Goal: Obtain resource: Download file/media

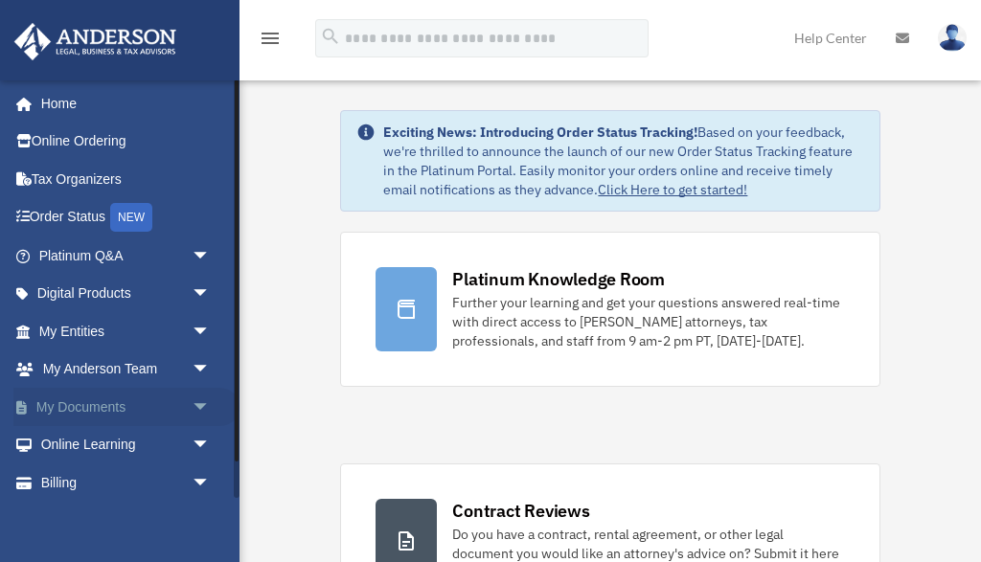
click at [197, 396] on span "arrow_drop_down" at bounding box center [211, 407] width 38 height 39
click at [72, 438] on link "Box" at bounding box center [133, 445] width 213 height 38
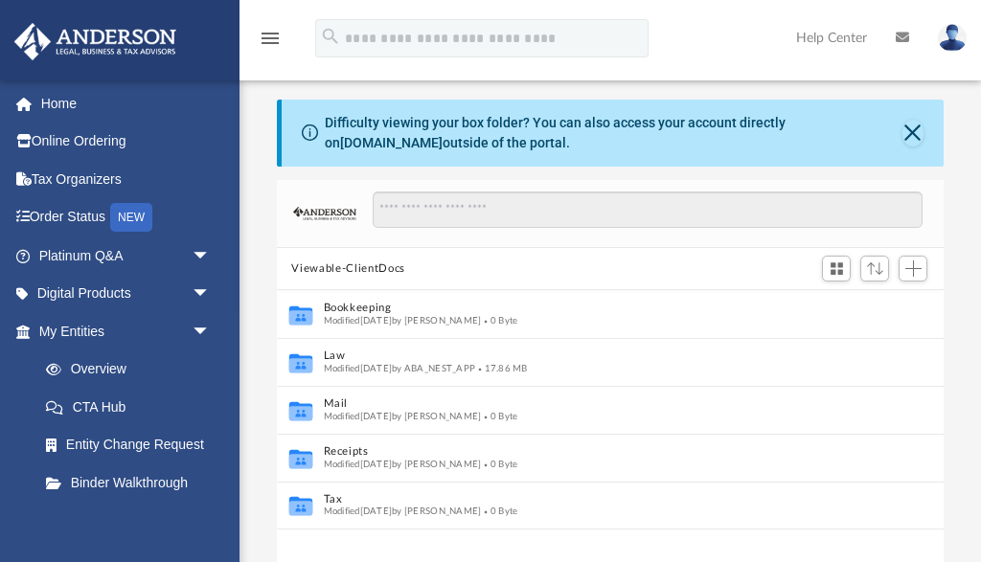
scroll to position [436, 667]
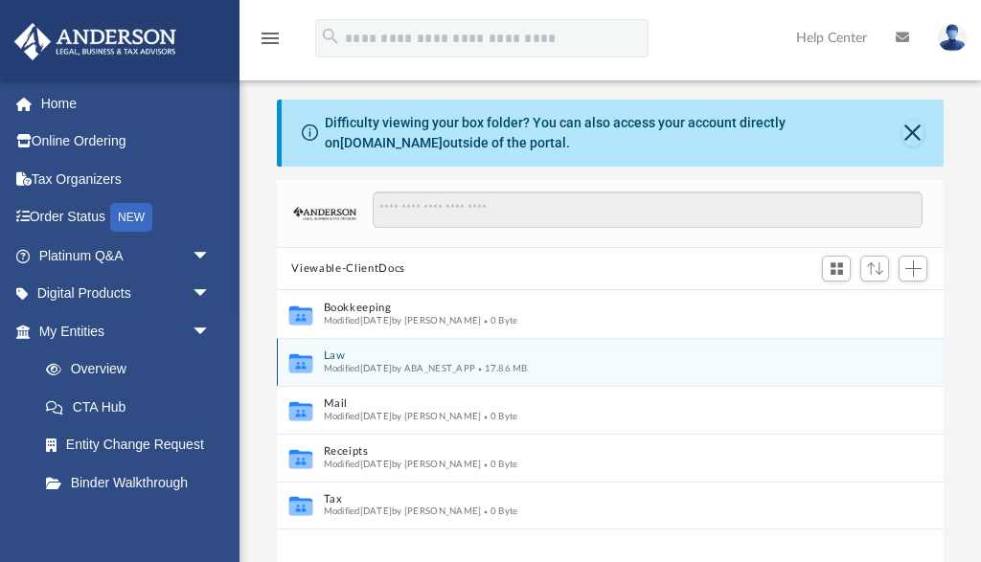
click at [336, 353] on button "Law" at bounding box center [597, 357] width 549 height 12
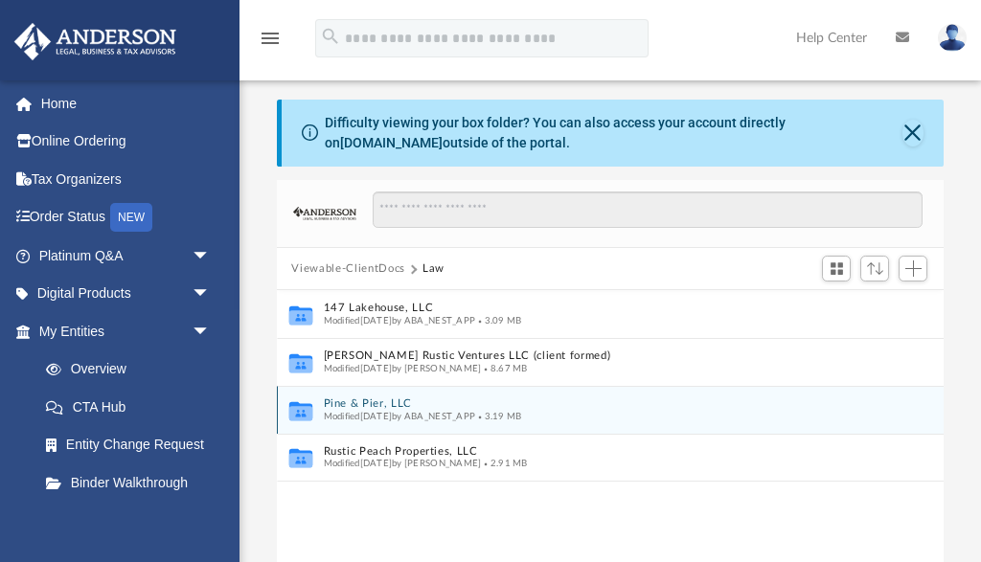
click at [346, 398] on button "Pine & Pier, LLC" at bounding box center [597, 404] width 549 height 12
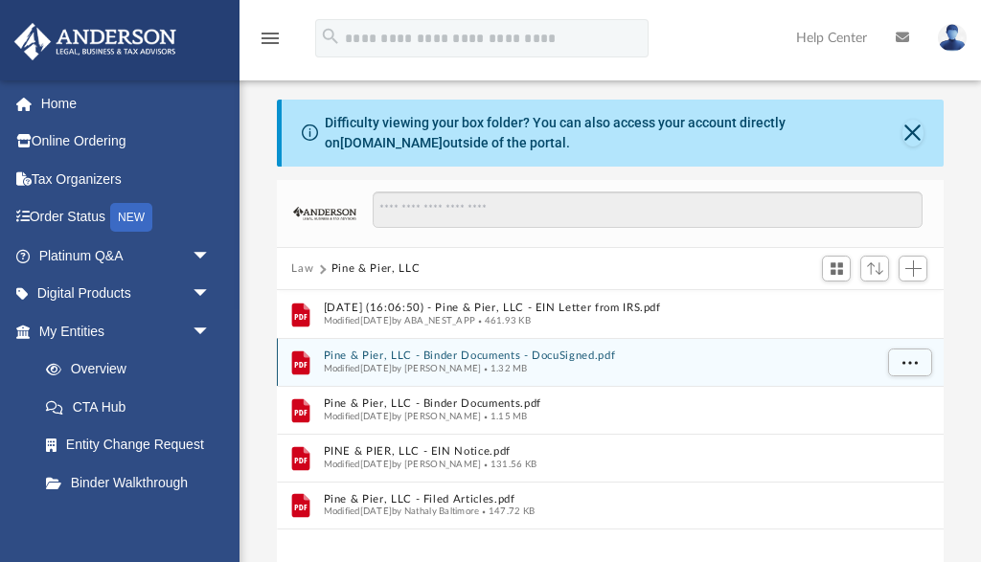
click at [485, 352] on button "Pine & Pier, LLC - Binder Documents - DocuSigned.pdf" at bounding box center [597, 357] width 549 height 12
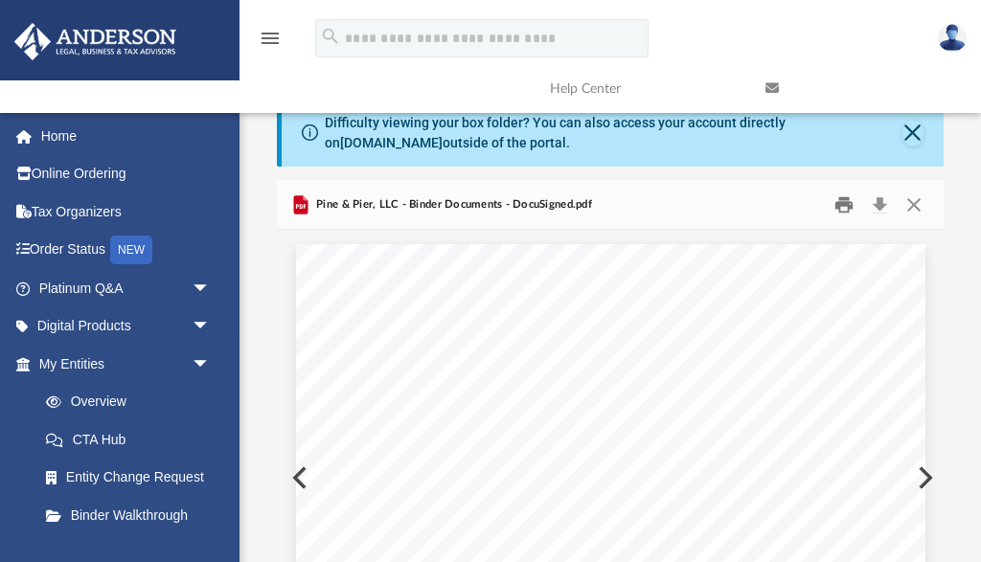
scroll to position [0, 0]
click at [850, 205] on button "Print" at bounding box center [844, 205] width 38 height 30
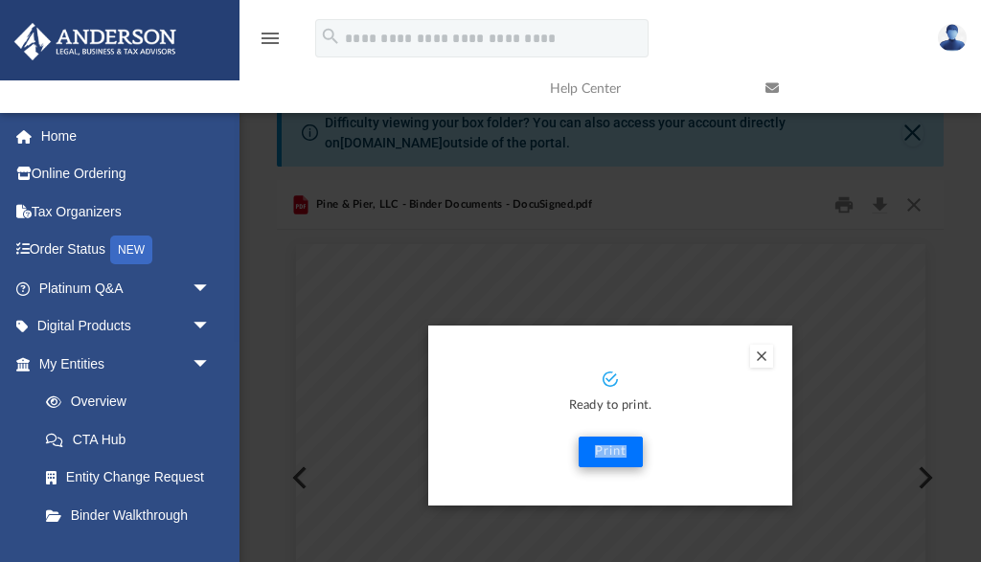
click at [602, 447] on button "Print" at bounding box center [611, 452] width 64 height 31
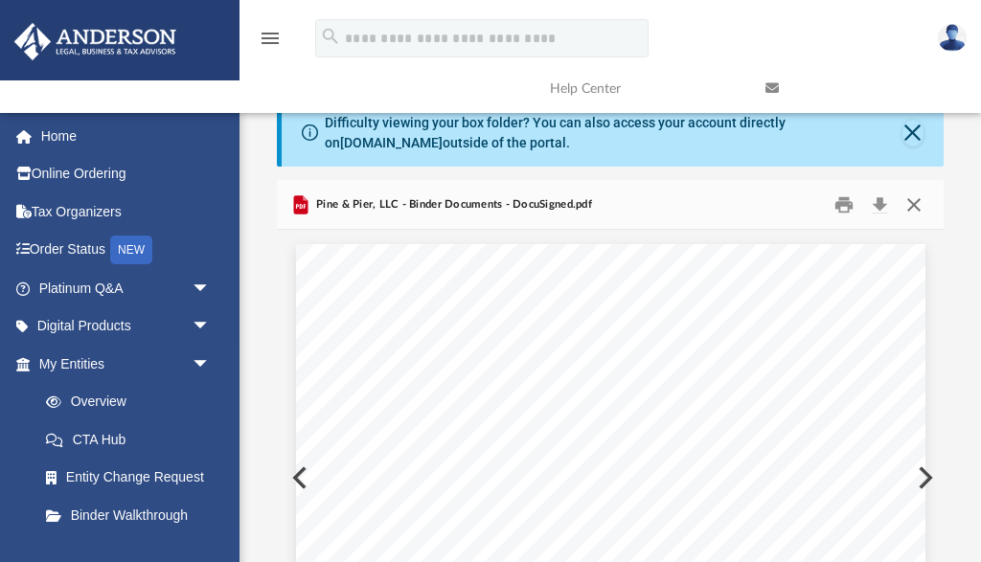
click at [914, 203] on button "Close" at bounding box center [914, 205] width 34 height 30
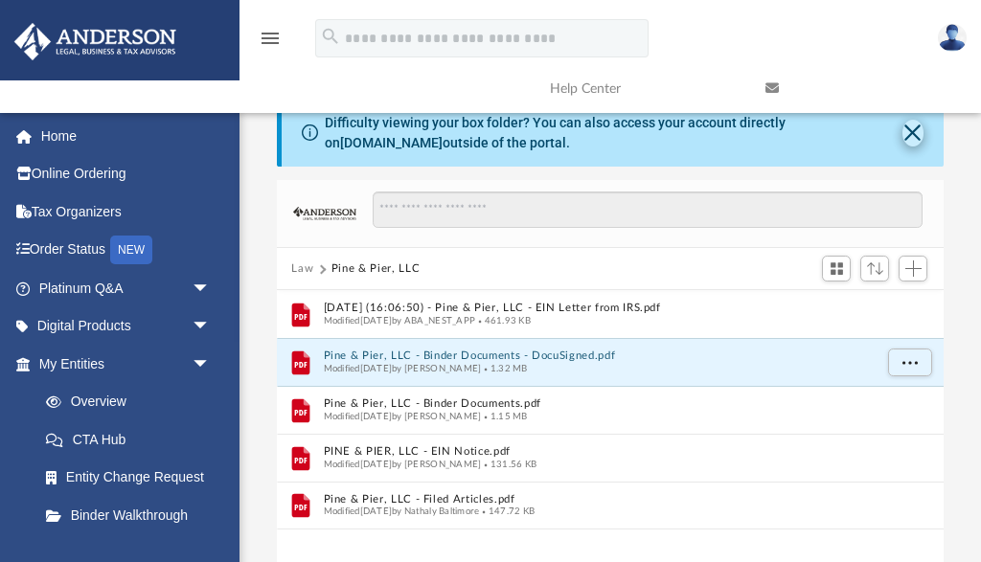
click at [913, 129] on button "Close" at bounding box center [913, 133] width 22 height 27
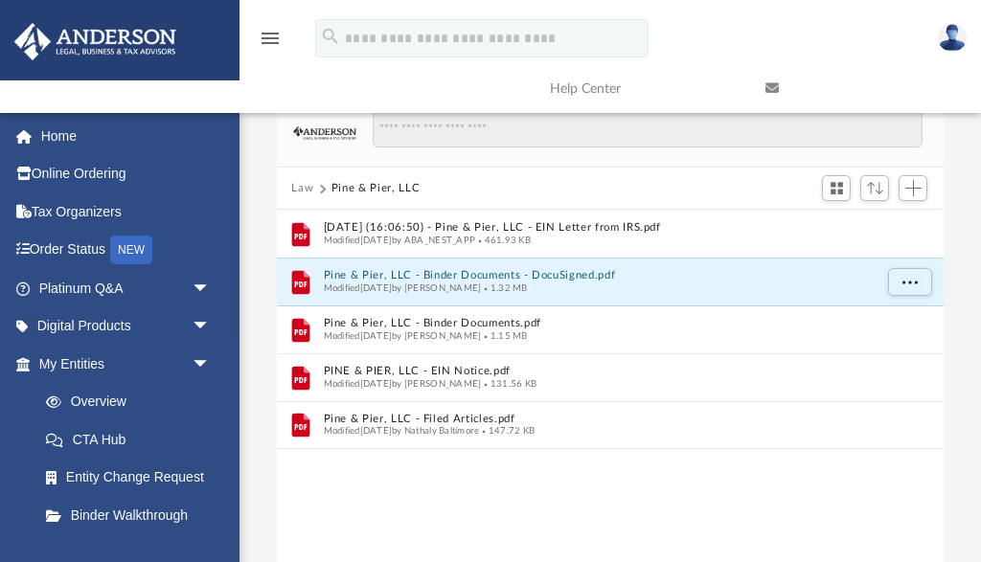
click at [304, 185] on button "Law" at bounding box center [302, 188] width 22 height 17
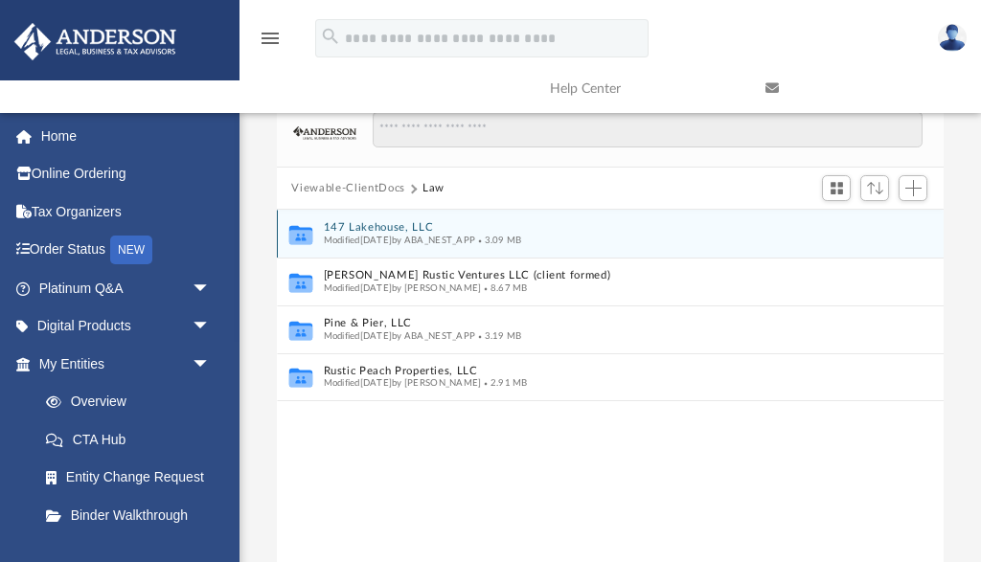
click at [368, 222] on button "147 Lakehouse, LLC" at bounding box center [597, 228] width 549 height 12
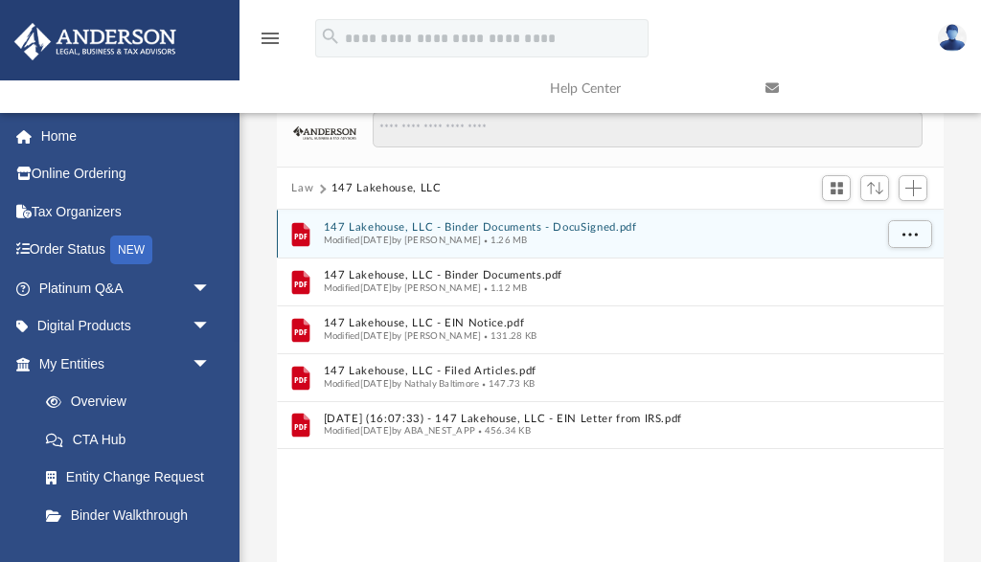
click at [415, 223] on button "147 Lakehouse, LLC - Binder Documents - DocuSigned.pdf" at bounding box center [597, 228] width 549 height 12
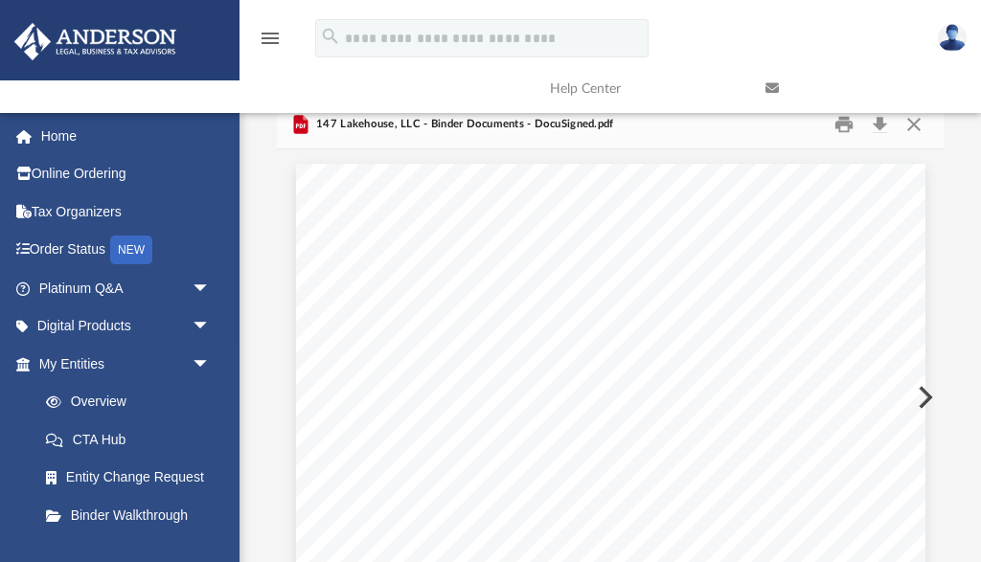
click at [842, 119] on link at bounding box center [859, 89] width 216 height 76
click at [842, 124] on link at bounding box center [859, 89] width 216 height 76
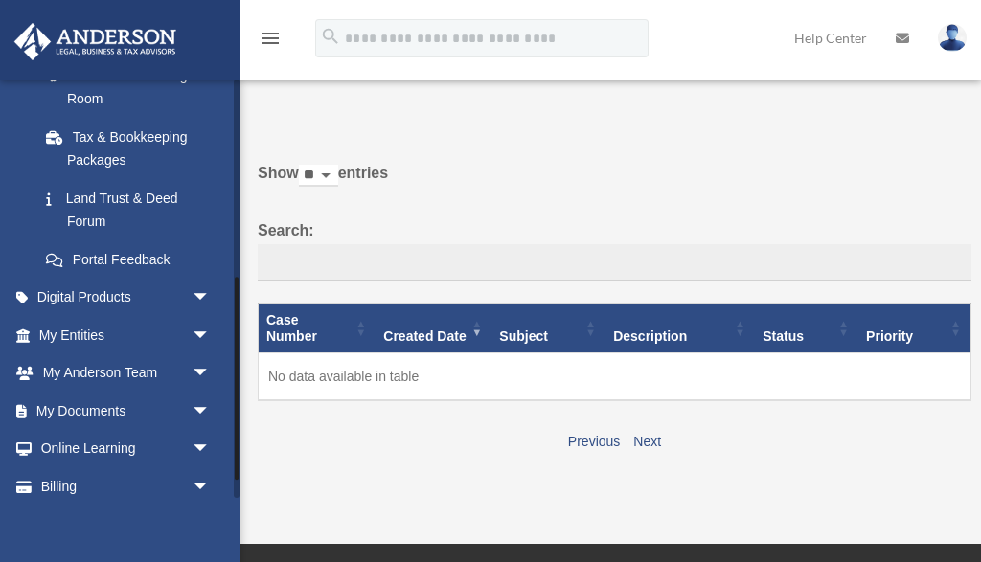
scroll to position [409, 0]
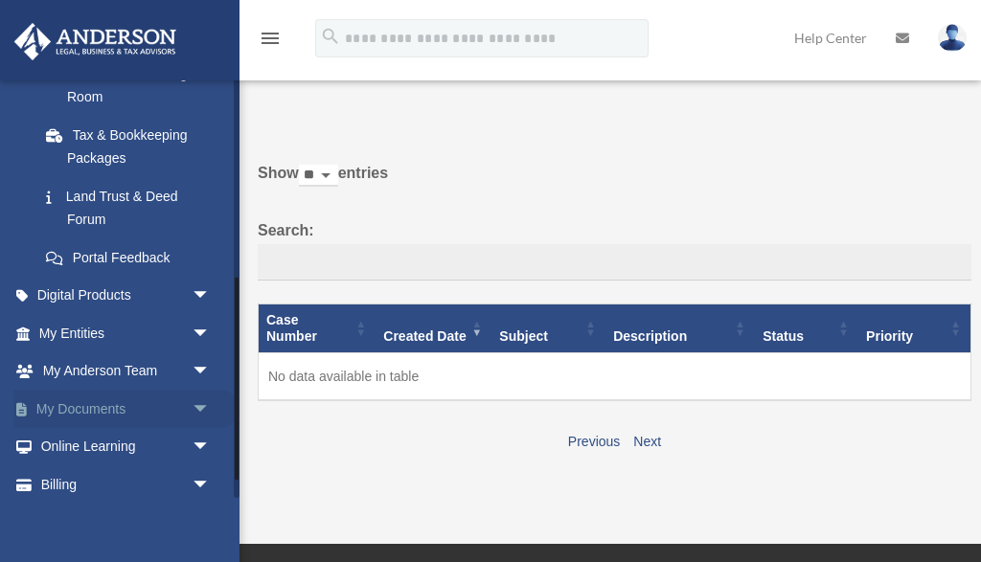
click at [202, 397] on span "arrow_drop_down" at bounding box center [211, 409] width 38 height 39
click at [76, 432] on link "Box" at bounding box center [133, 447] width 213 height 38
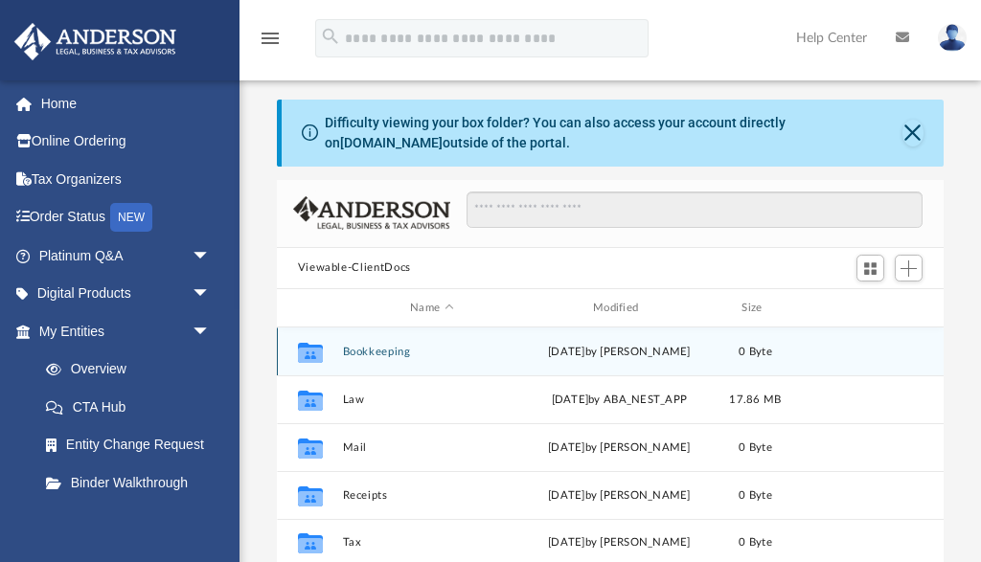
scroll to position [436, 667]
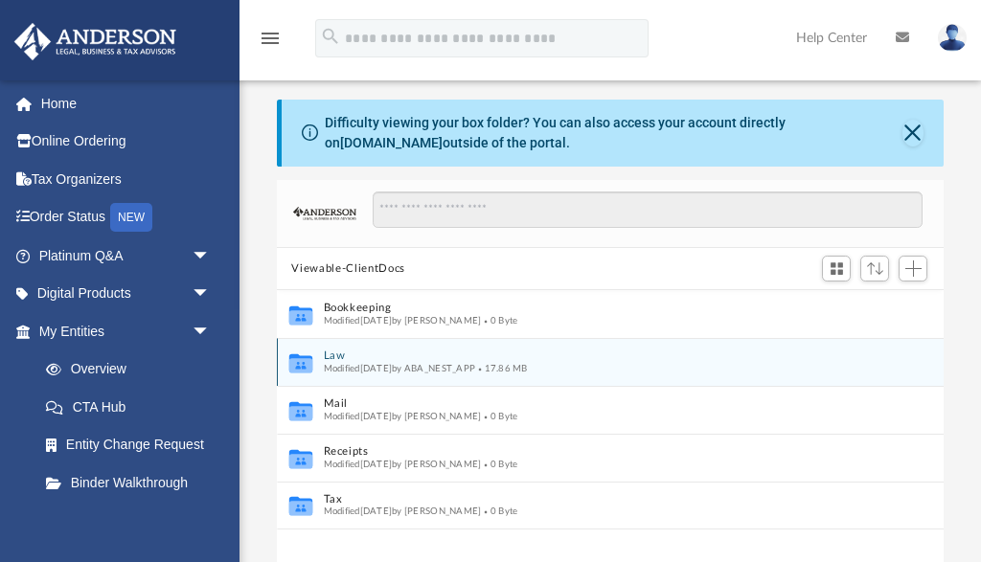
click at [331, 356] on button "Law" at bounding box center [597, 357] width 549 height 12
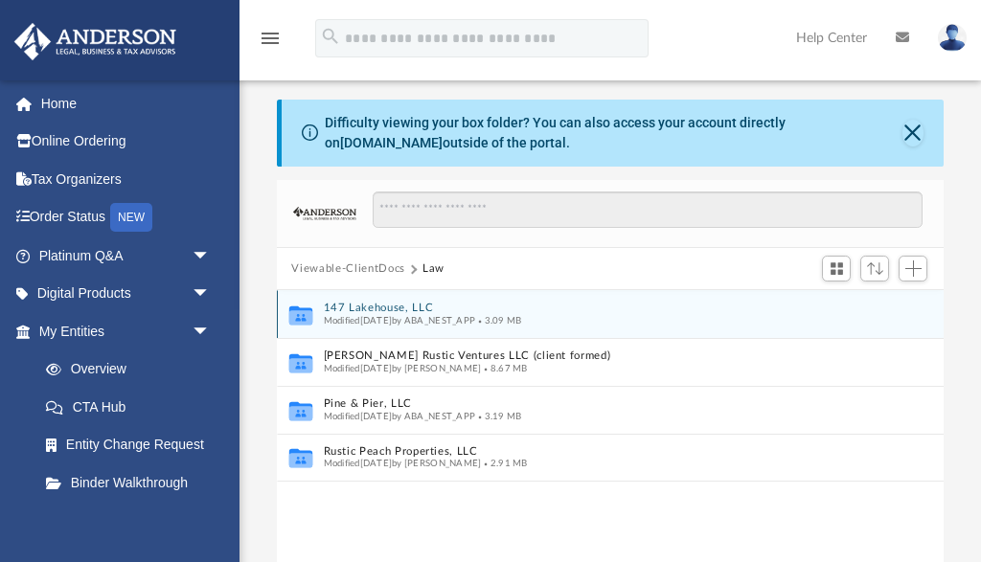
click at [360, 304] on button "147 Lakehouse, LLC" at bounding box center [597, 309] width 549 height 12
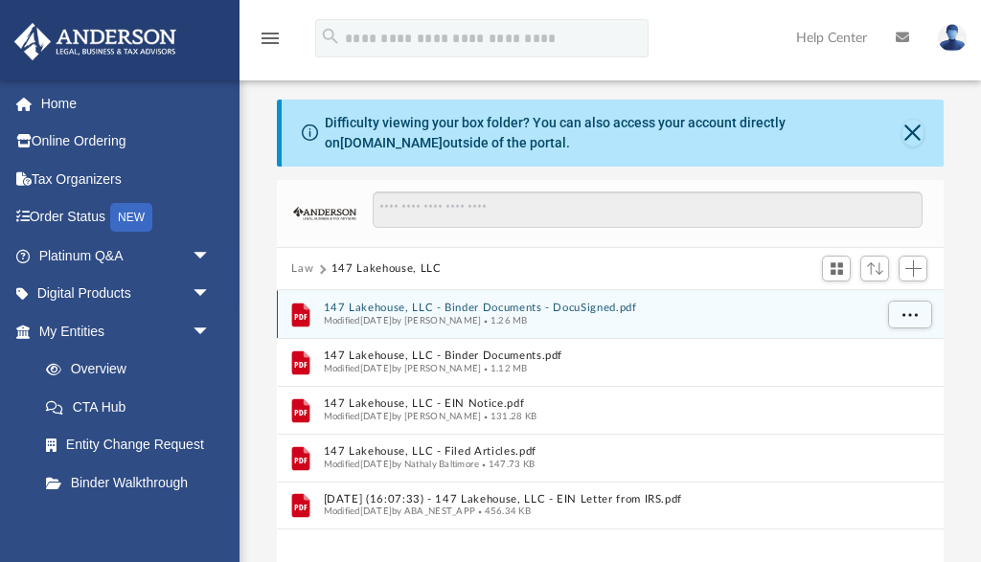
click at [410, 303] on button "147 Lakehouse, LLC - Binder Documents - DocuSigned.pdf" at bounding box center [597, 309] width 549 height 12
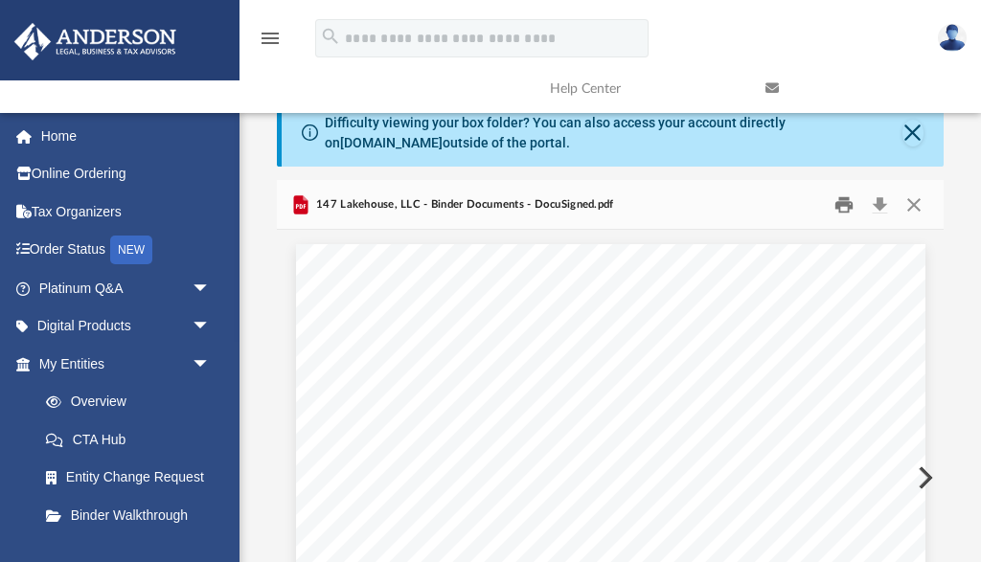
scroll to position [0, 0]
click at [843, 200] on button "Print" at bounding box center [844, 205] width 38 height 30
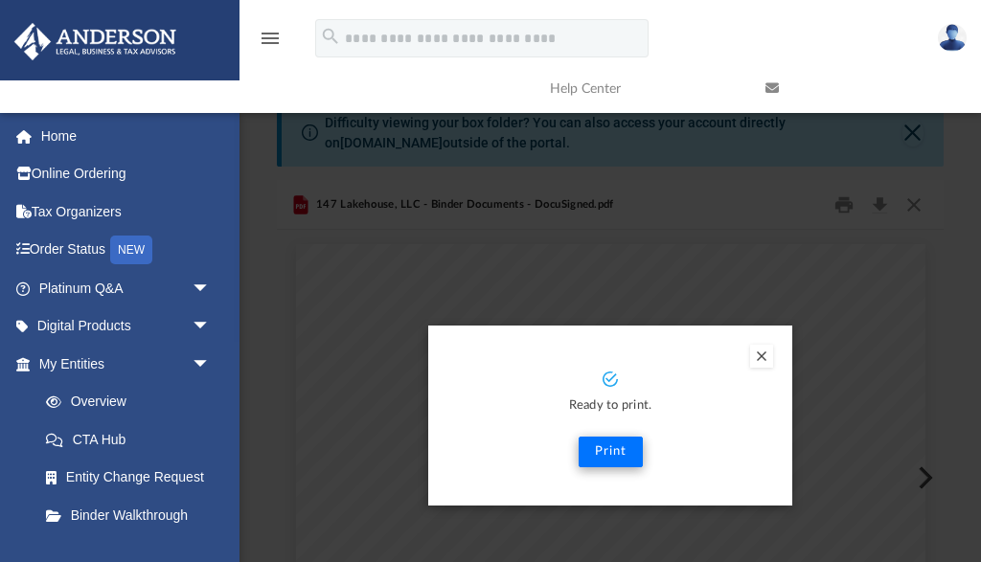
click at [616, 454] on button "Print" at bounding box center [611, 452] width 64 height 31
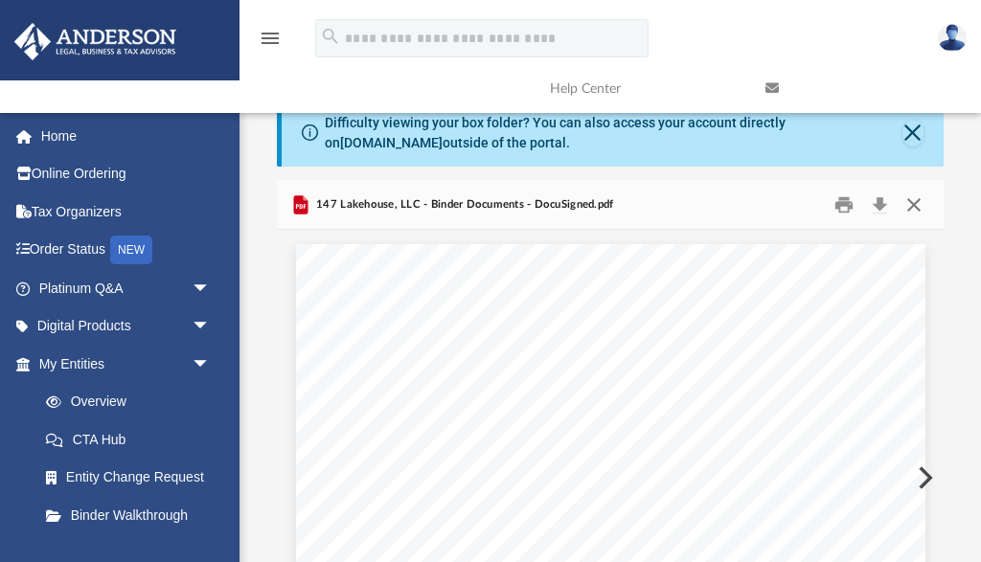
click at [914, 200] on button "Close" at bounding box center [914, 205] width 34 height 30
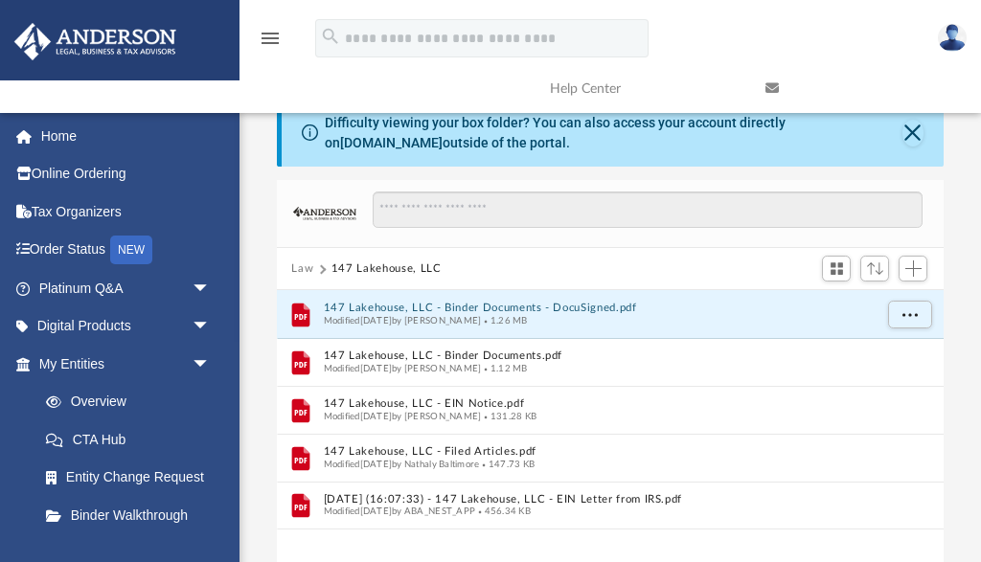
click at [299, 267] on button "Law" at bounding box center [302, 269] width 22 height 17
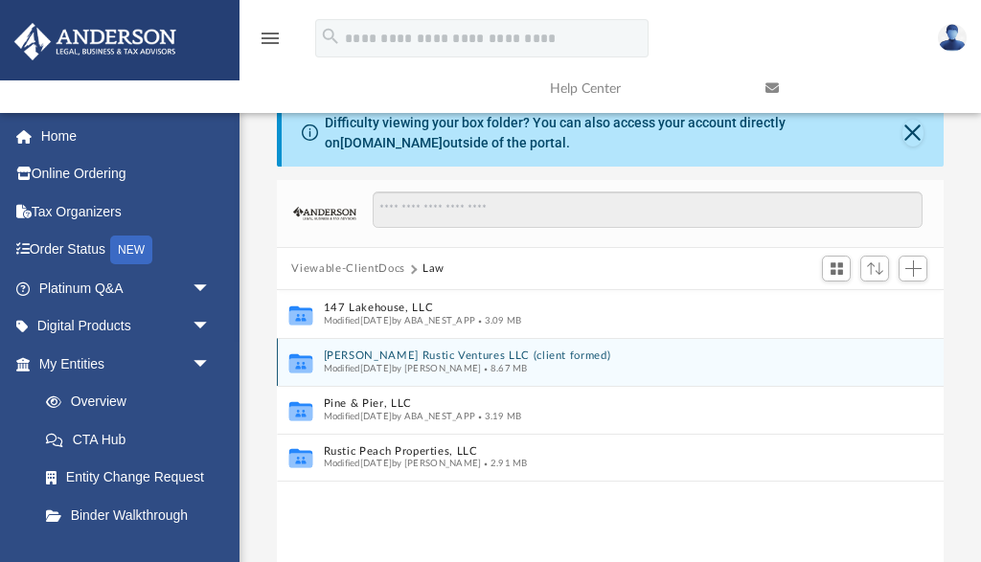
click at [438, 354] on button "[PERSON_NAME] Rustic Ventures LLC (client formed)" at bounding box center [597, 357] width 549 height 12
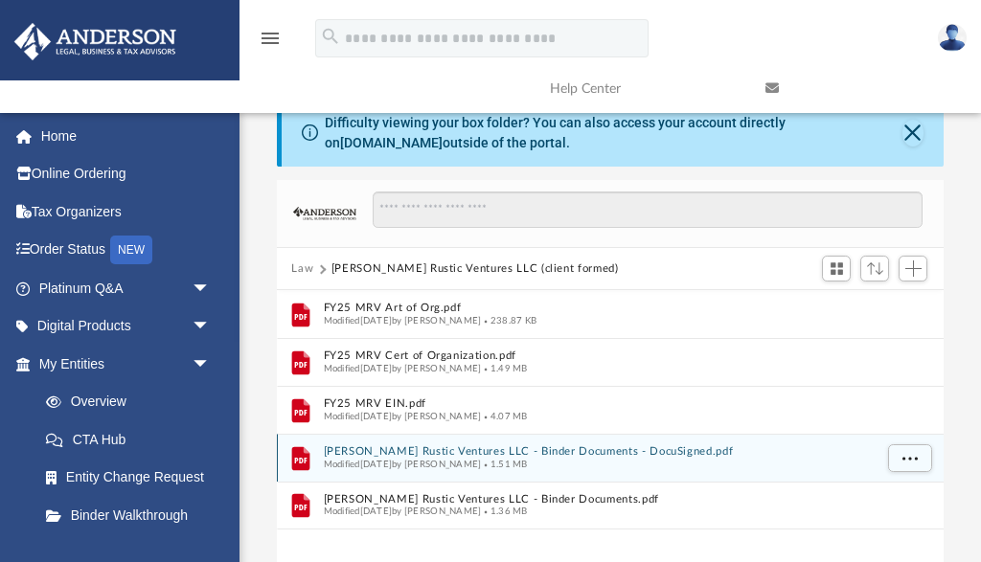
click at [512, 451] on button "[PERSON_NAME] Rustic Ventures LLC - Binder Documents - DocuSigned.pdf" at bounding box center [597, 452] width 549 height 12
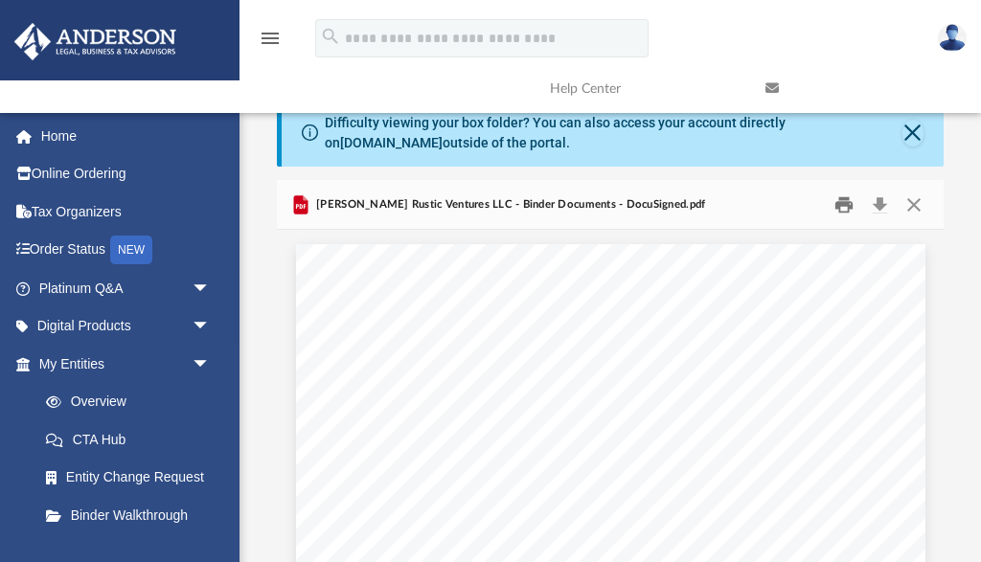
click at [845, 200] on button "Print" at bounding box center [844, 205] width 38 height 30
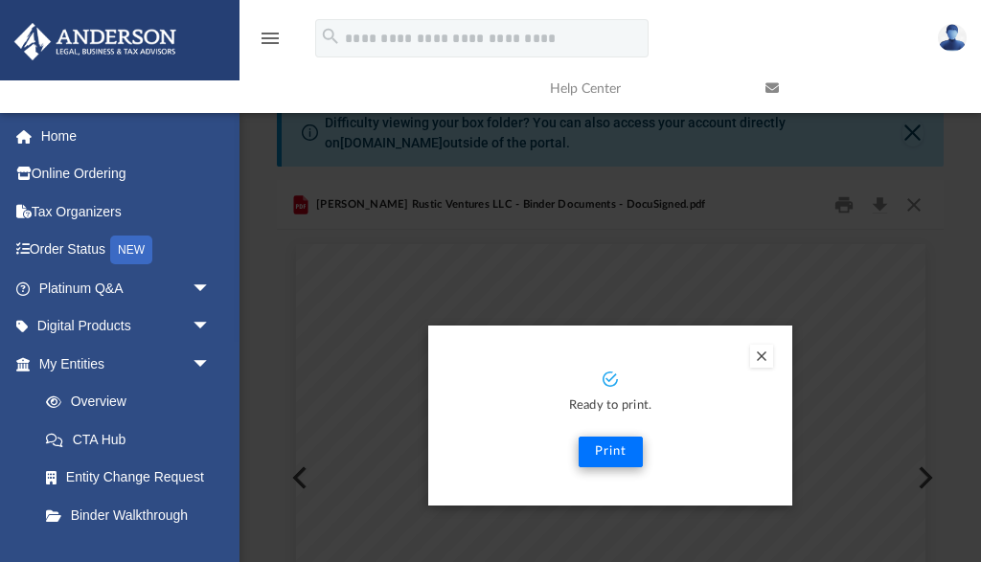
click at [609, 454] on button "Print" at bounding box center [611, 452] width 64 height 31
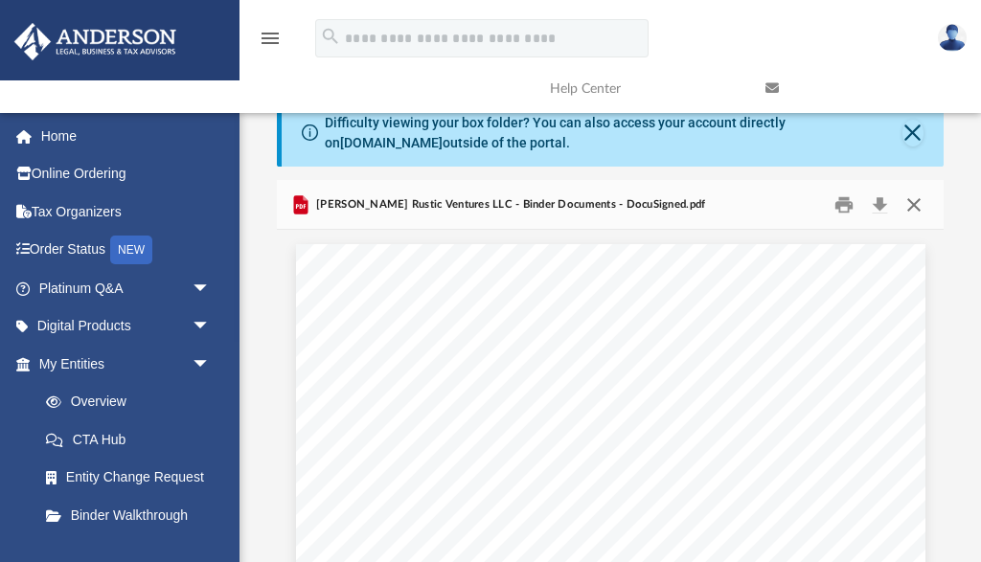
click at [913, 197] on button "Close" at bounding box center [914, 205] width 34 height 30
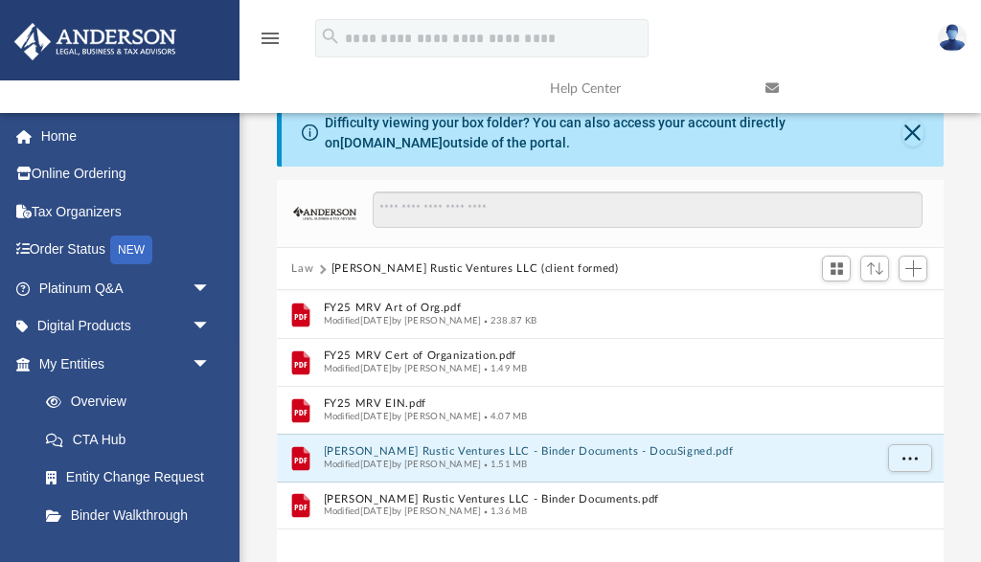
click at [950, 41] on img at bounding box center [952, 38] width 29 height 28
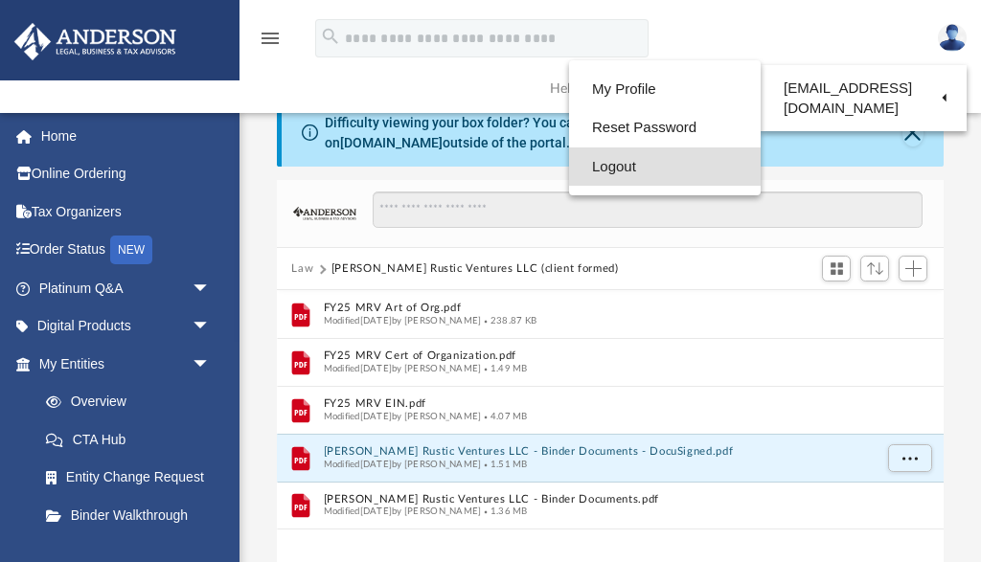
click at [603, 168] on link "Logout" at bounding box center [665, 167] width 192 height 39
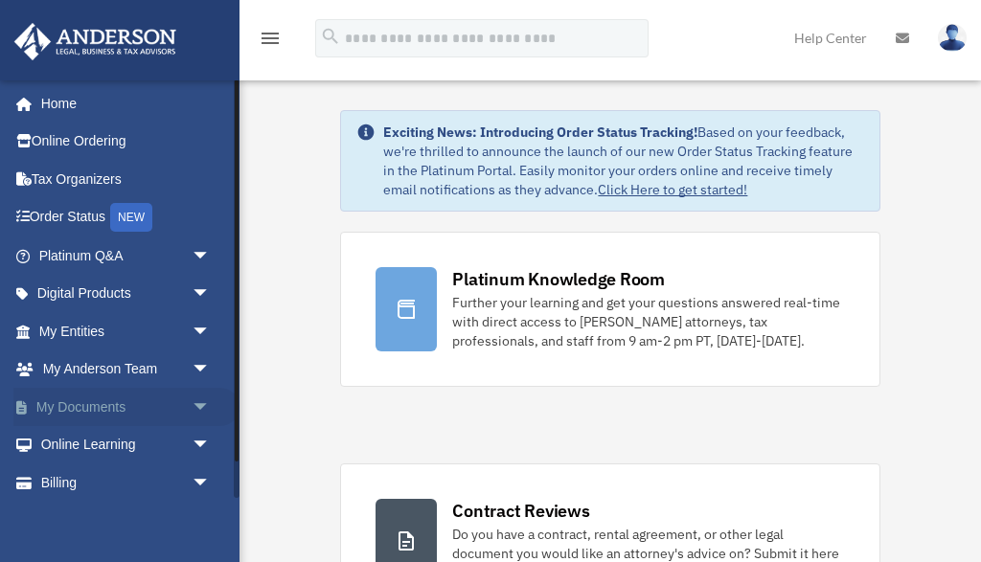
click at [96, 393] on link "My Documents arrow_drop_down" at bounding box center [126, 407] width 226 height 38
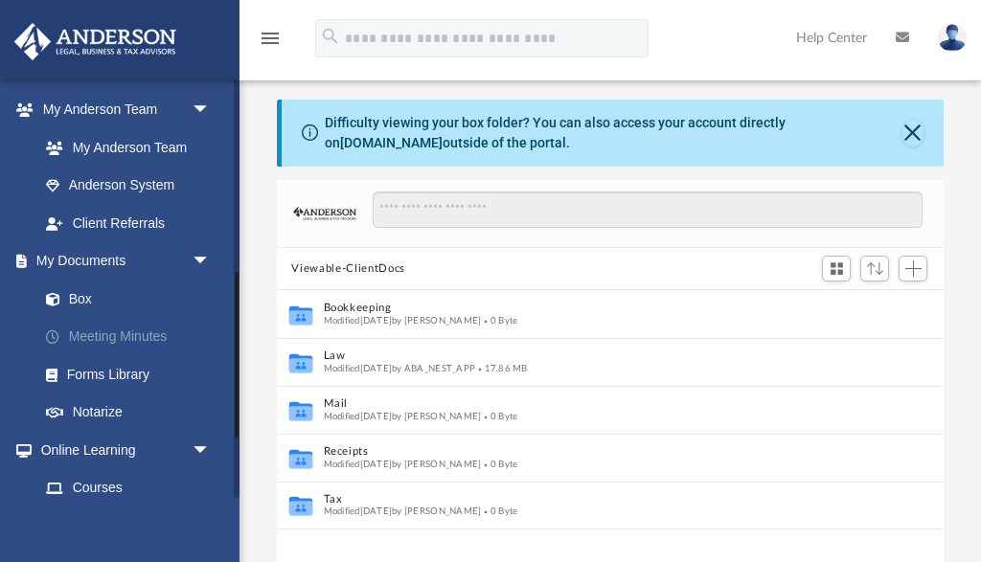
scroll to position [488, 0]
click at [79, 287] on link "Box" at bounding box center [133, 298] width 213 height 38
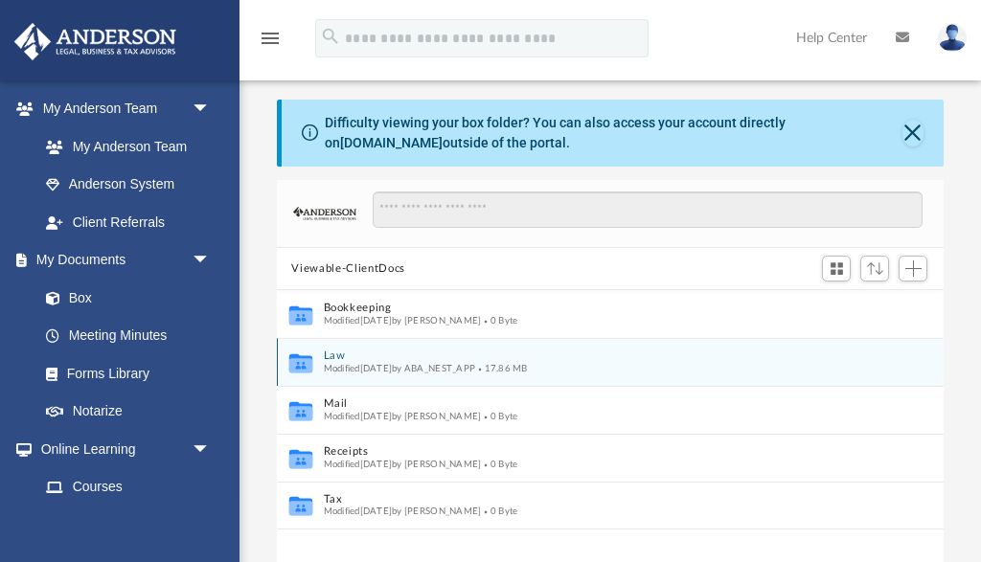
click at [337, 357] on button "Law" at bounding box center [597, 357] width 549 height 12
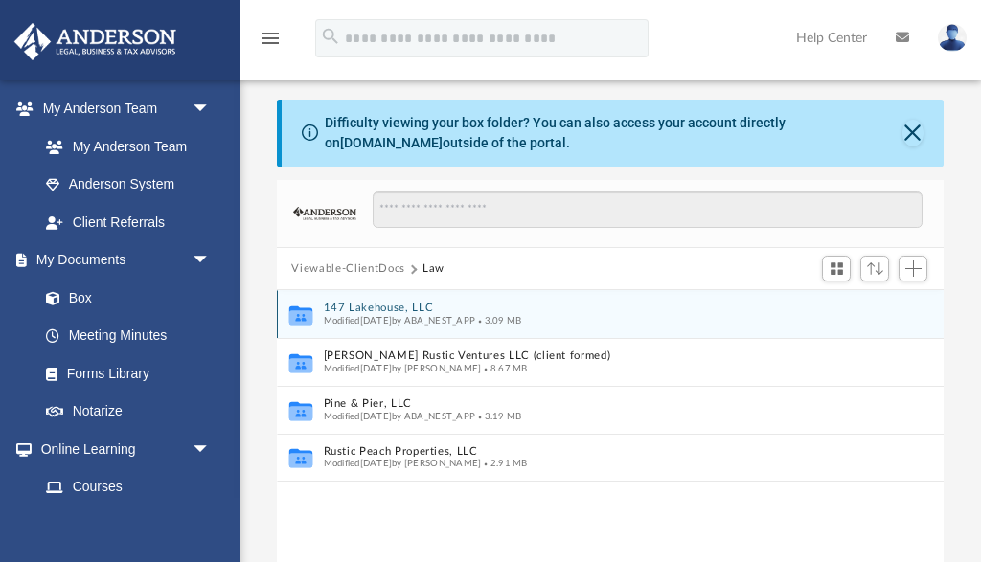
click at [375, 307] on button "147 Lakehouse, LLC" at bounding box center [597, 309] width 549 height 12
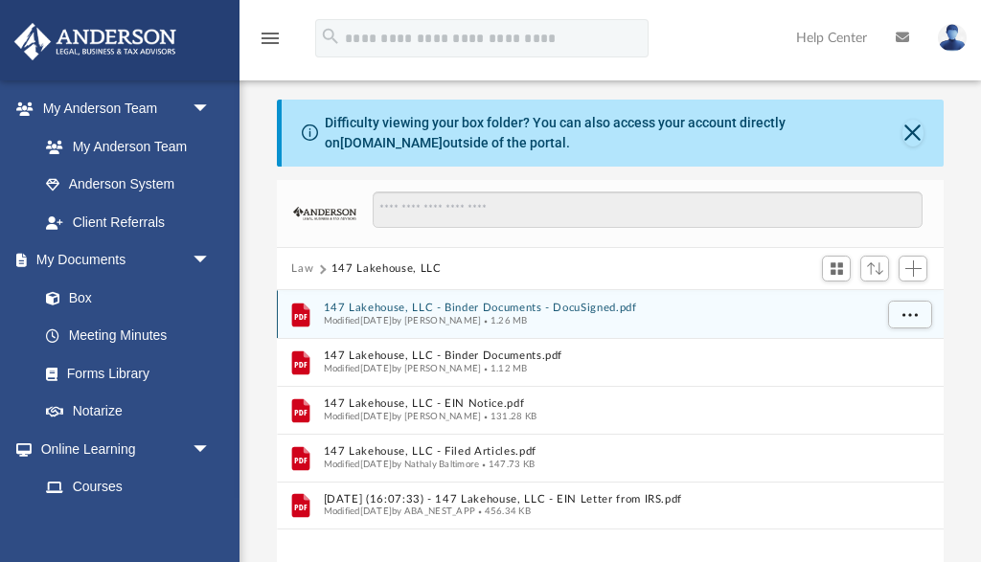
click at [437, 308] on button "147 Lakehouse, LLC - Binder Documents - DocuSigned.pdf" at bounding box center [597, 309] width 549 height 12
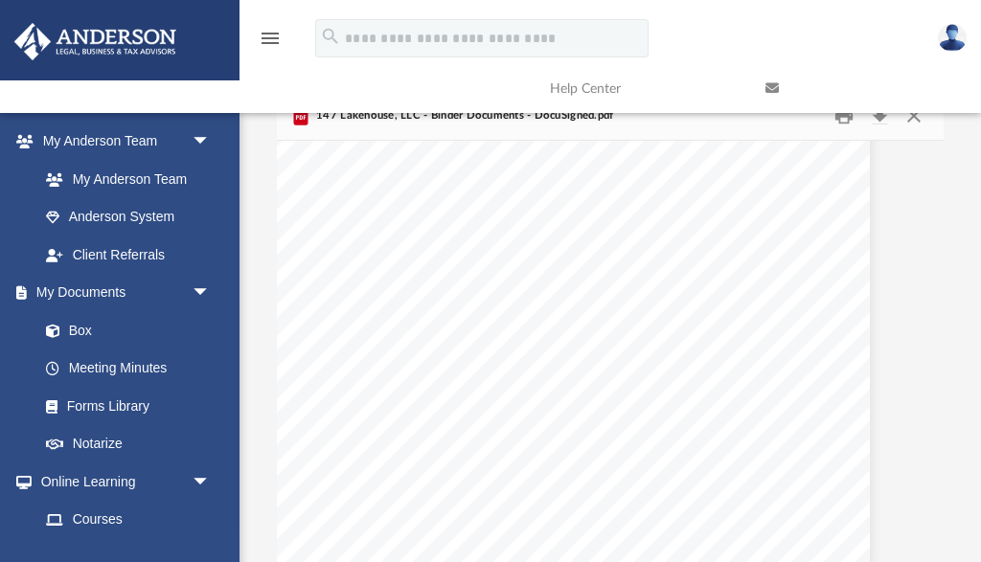
scroll to position [48992, 56]
click at [918, 118] on link at bounding box center [859, 89] width 216 height 76
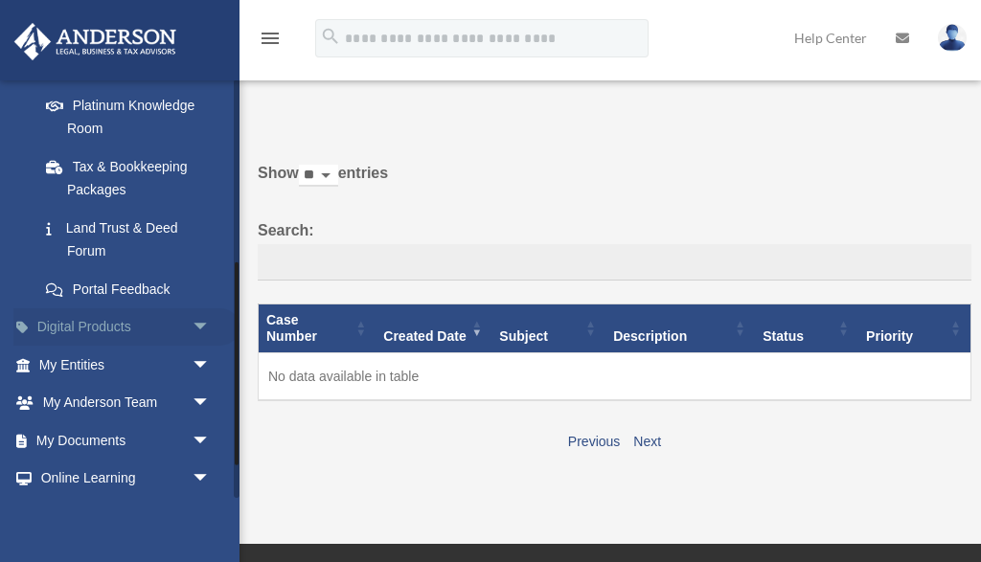
scroll to position [379, 0]
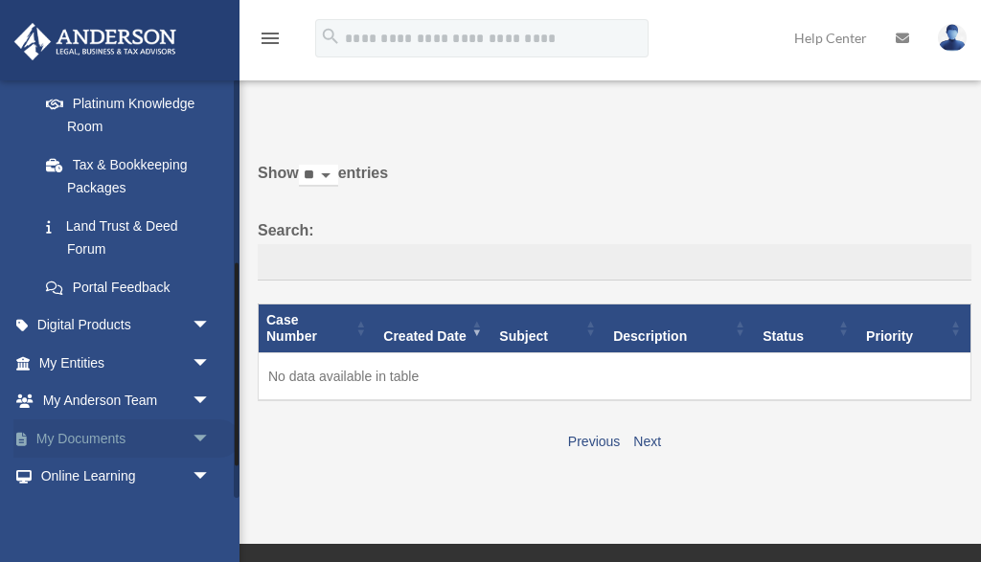
click at [112, 428] on link "My Documents arrow_drop_down" at bounding box center [126, 439] width 226 height 38
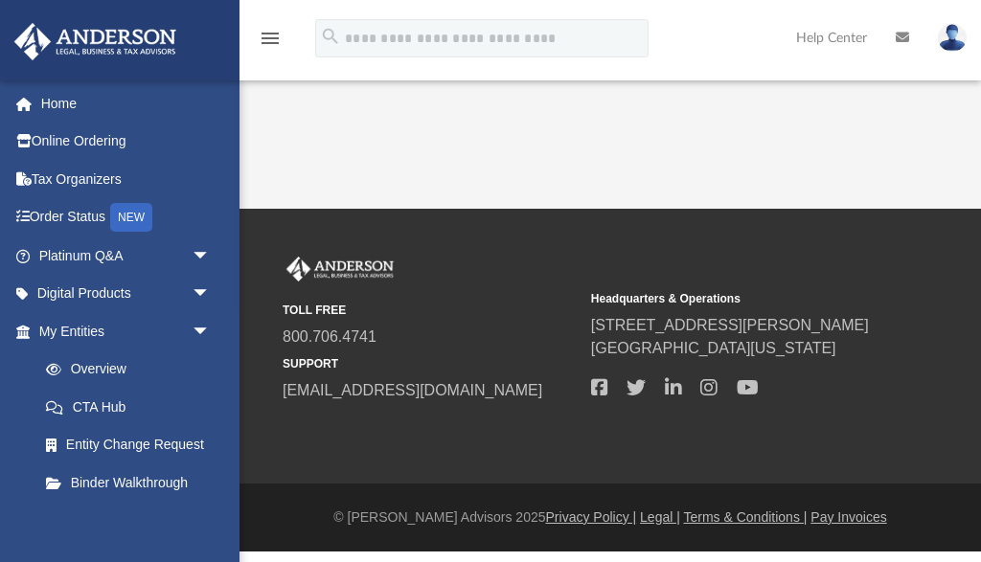
click at [201, 357] on link "Overview" at bounding box center [133, 370] width 213 height 38
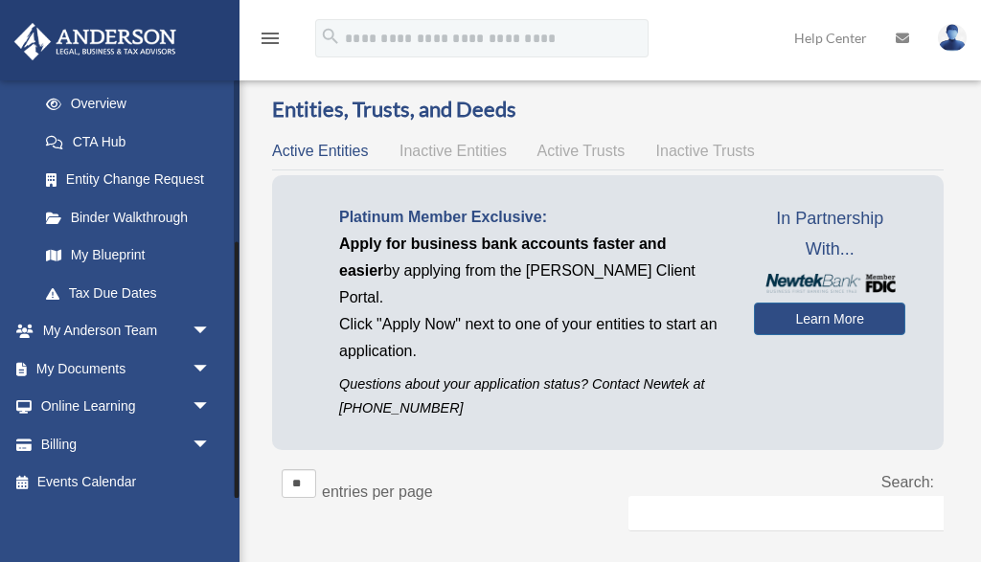
scroll to position [264, 0]
click at [203, 358] on span "arrow_drop_down" at bounding box center [211, 370] width 38 height 39
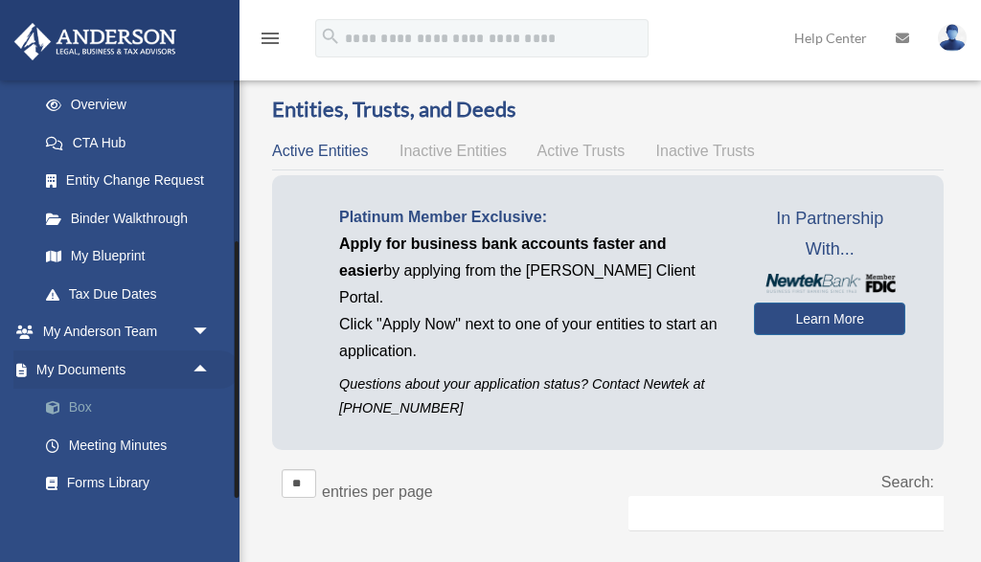
click at [74, 403] on link "Box" at bounding box center [133, 408] width 213 height 38
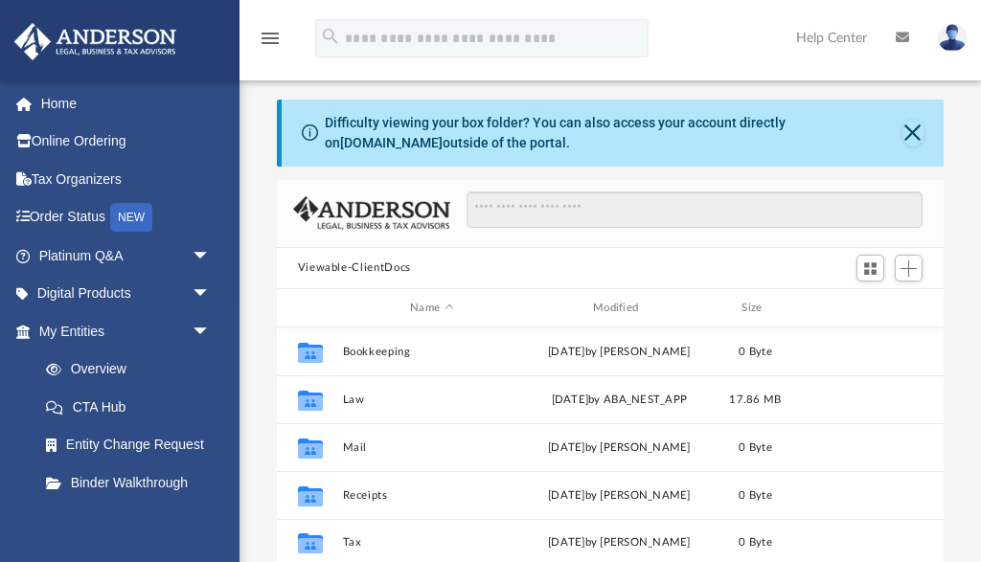
scroll to position [436, 667]
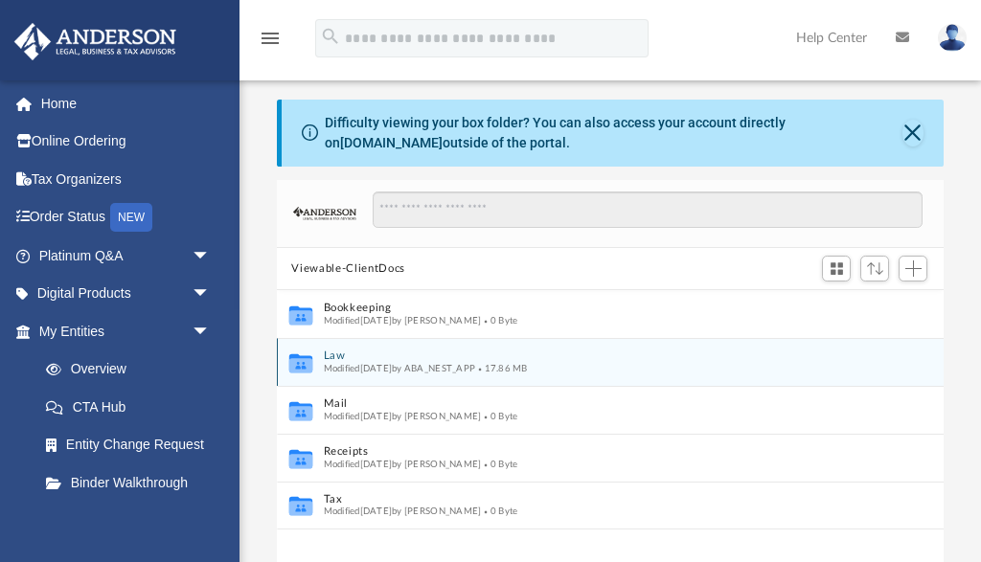
click at [333, 351] on button "Law" at bounding box center [597, 357] width 549 height 12
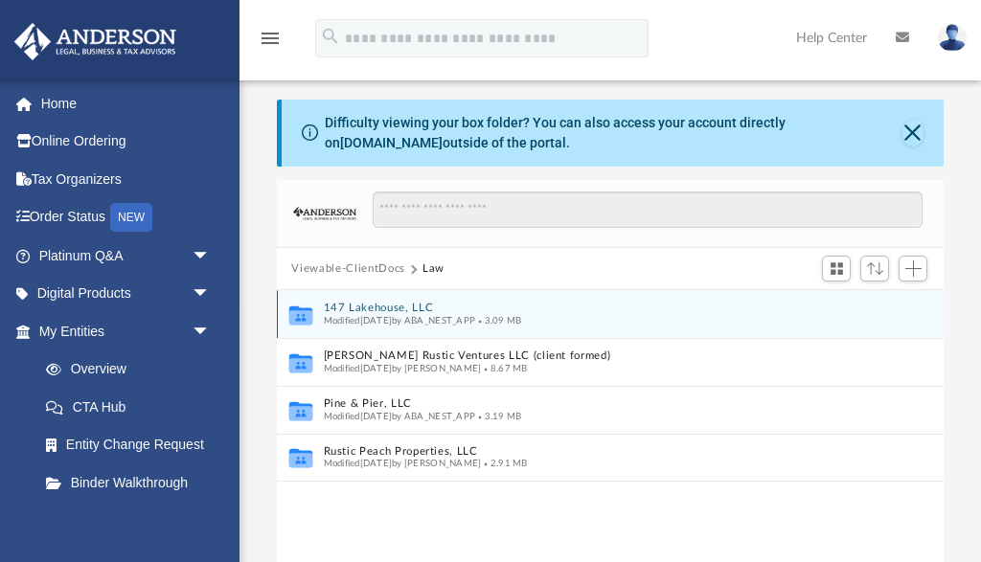
click at [371, 305] on button "147 Lakehouse, LLC" at bounding box center [597, 309] width 549 height 12
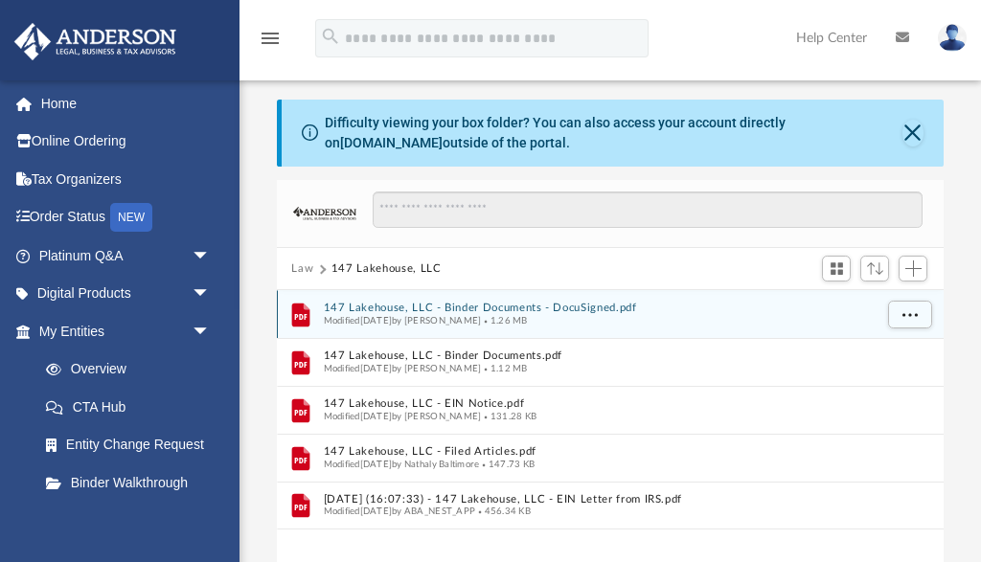
click at [465, 304] on button "147 Lakehouse, LLC - Binder Documents - DocuSigned.pdf" at bounding box center [597, 309] width 549 height 12
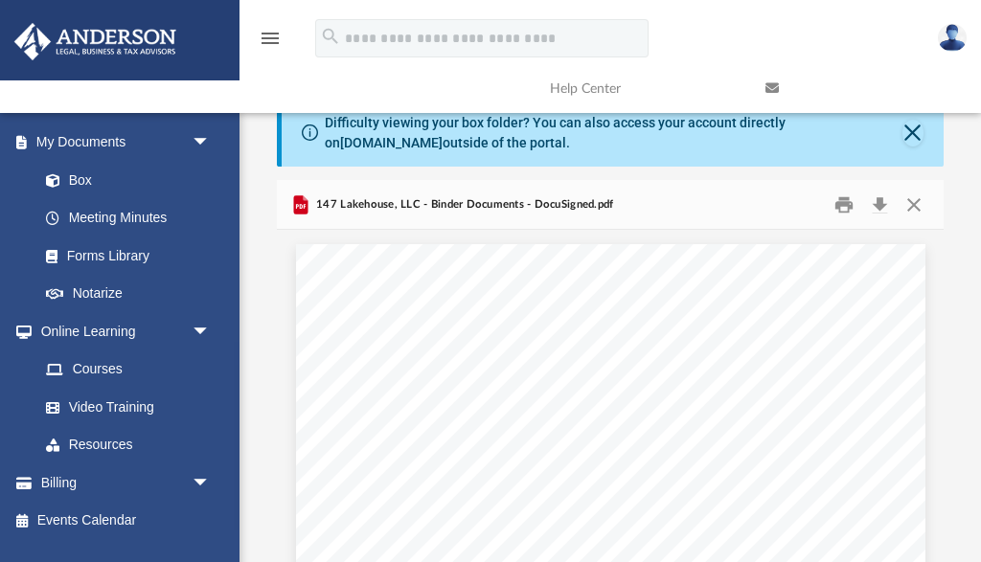
scroll to position [0, 0]
click at [911, 197] on button "Close" at bounding box center [914, 205] width 34 height 30
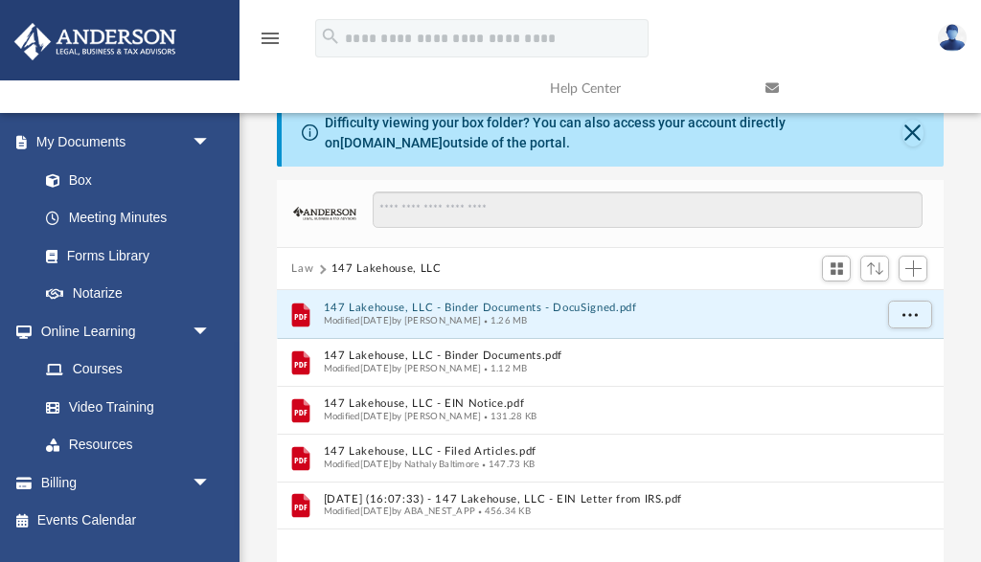
click at [301, 268] on button "Law" at bounding box center [302, 269] width 22 height 17
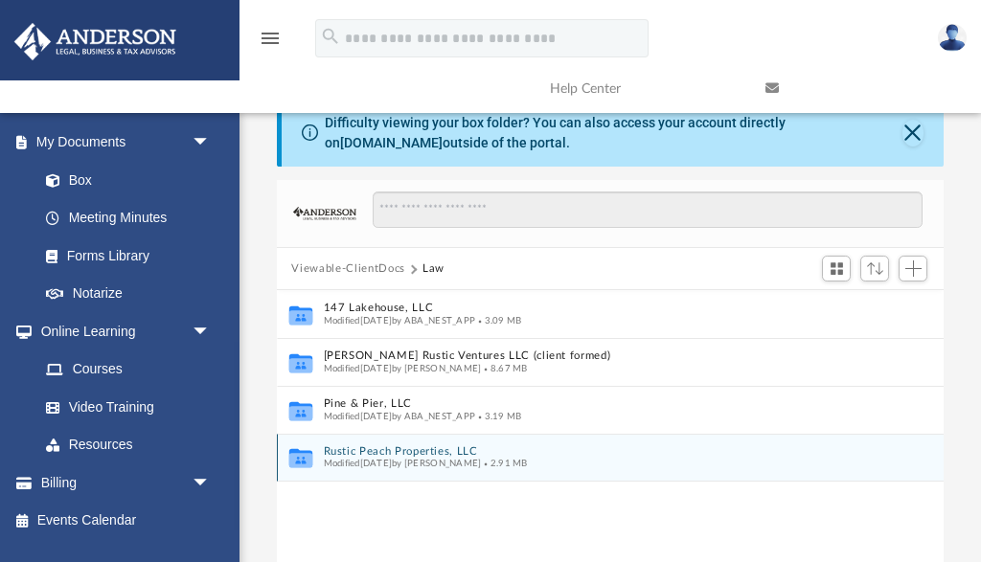
click at [396, 452] on button "Rustic Peach Properties, LLC" at bounding box center [597, 451] width 549 height 12
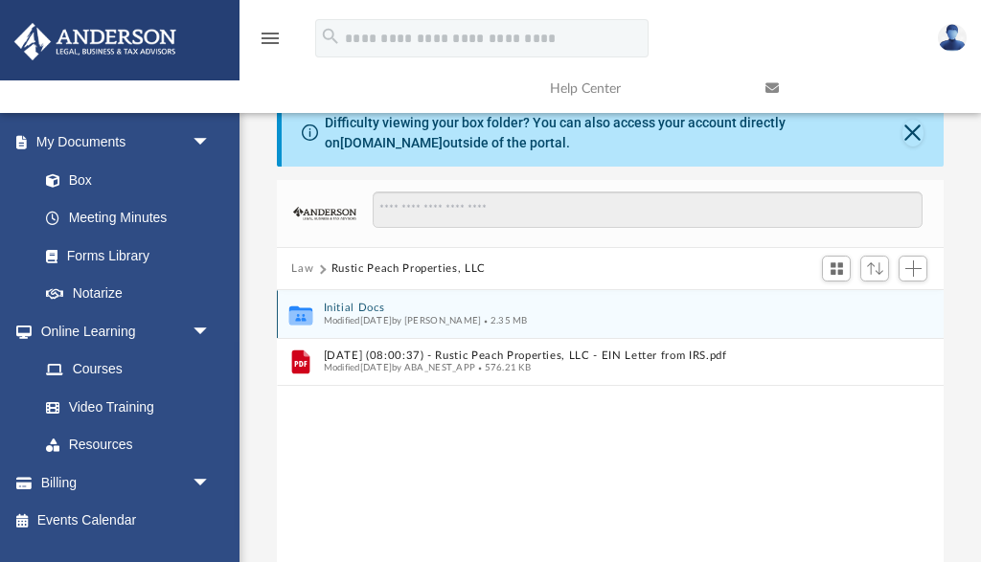
click at [355, 311] on button "Initial Docs" at bounding box center [597, 309] width 549 height 12
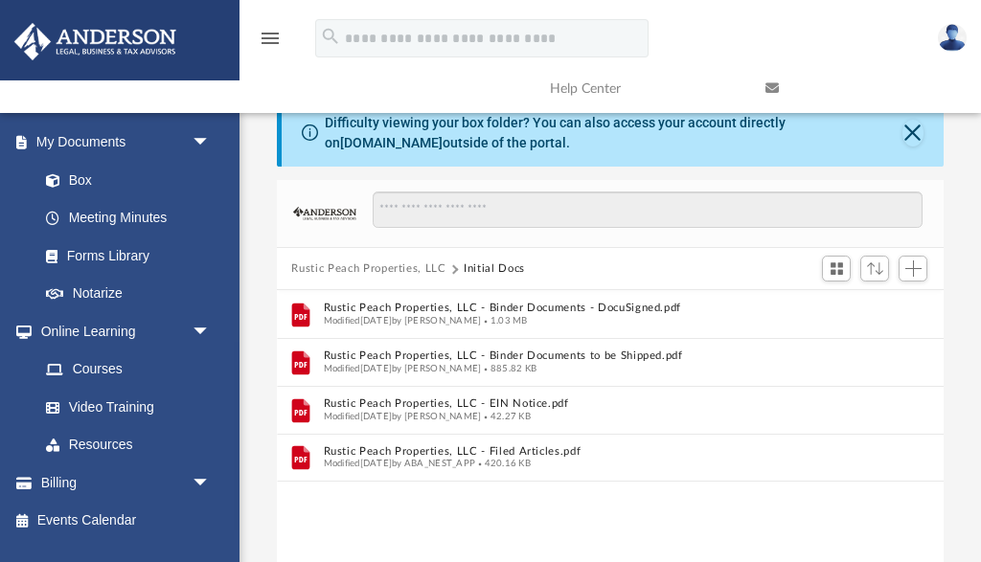
click at [331, 268] on button "Rustic Peach Properties, LLC" at bounding box center [368, 269] width 154 height 17
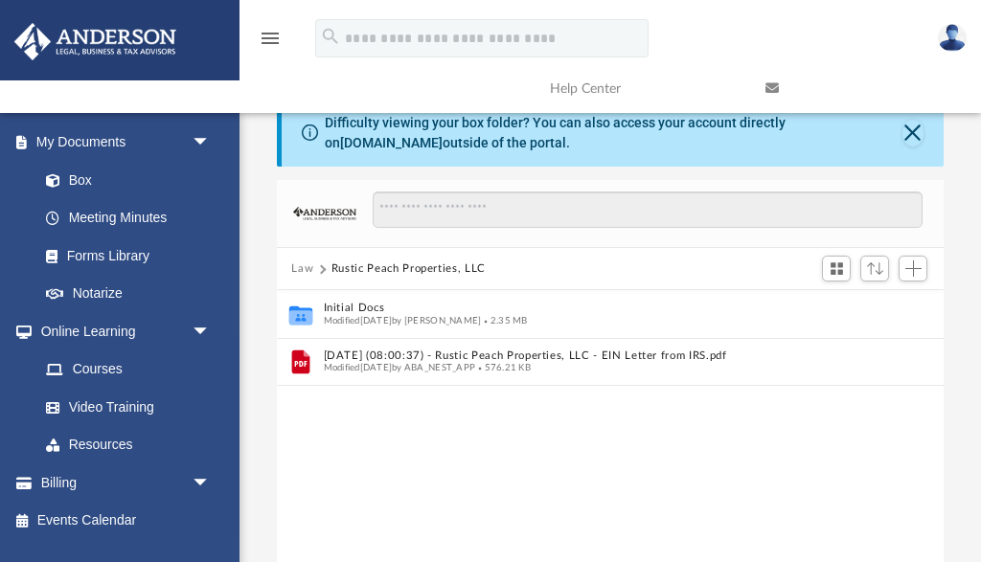
click at [303, 268] on button "Law" at bounding box center [302, 269] width 22 height 17
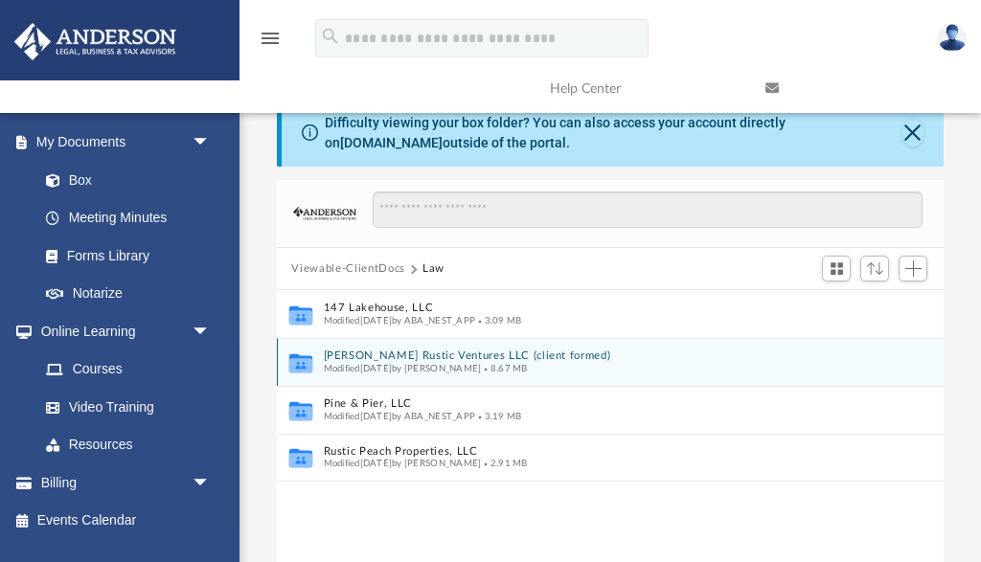
click at [363, 357] on button "[PERSON_NAME] Rustic Ventures LLC (client formed)" at bounding box center [597, 357] width 549 height 12
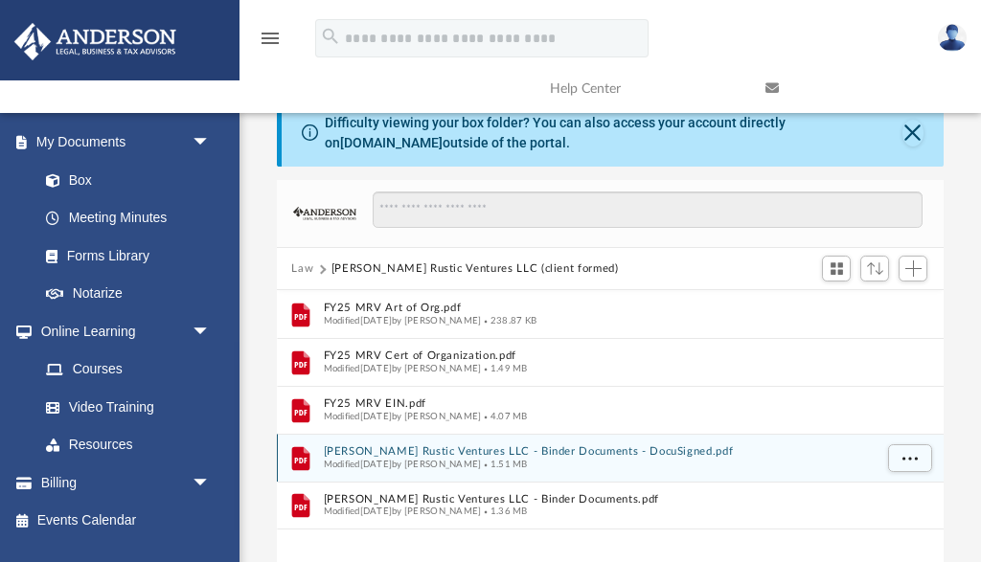
click at [390, 451] on button "[PERSON_NAME] Rustic Ventures LLC - Binder Documents - DocuSigned.pdf" at bounding box center [597, 452] width 549 height 12
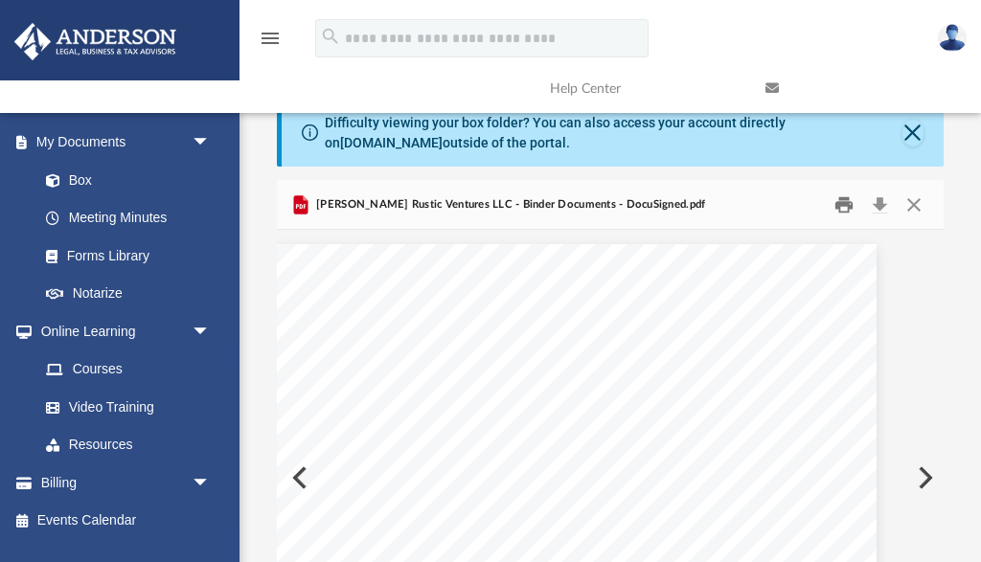
click at [843, 204] on button "Print" at bounding box center [844, 205] width 38 height 30
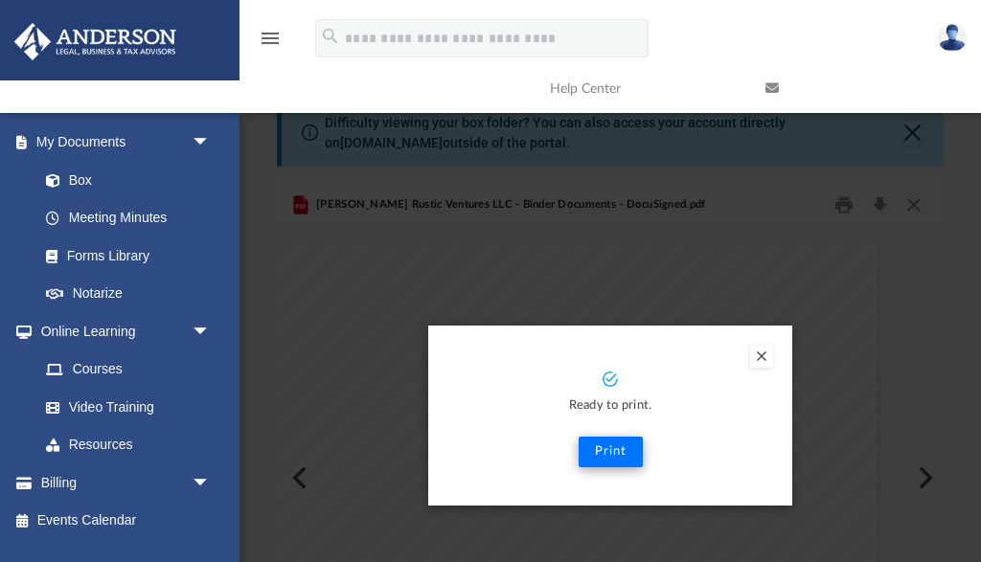
click at [609, 447] on button "Print" at bounding box center [611, 452] width 64 height 31
